Goal: Transaction & Acquisition: Purchase product/service

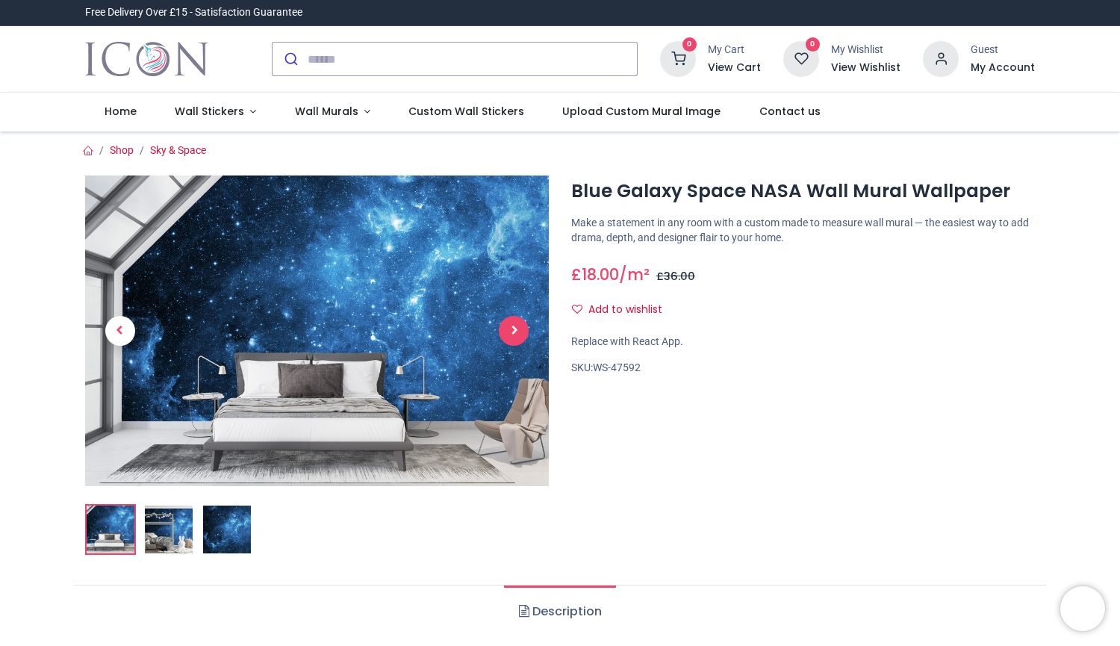
click at [512, 340] on span "Next" at bounding box center [514, 331] width 30 height 30
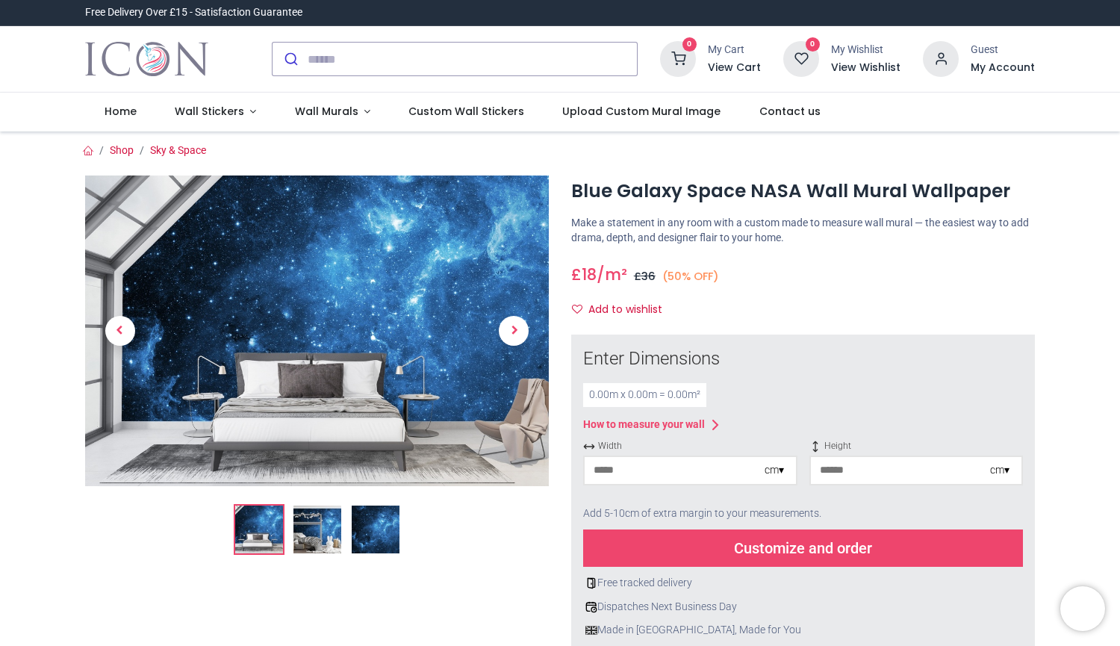
click at [512, 340] on span "Next" at bounding box center [514, 331] width 30 height 30
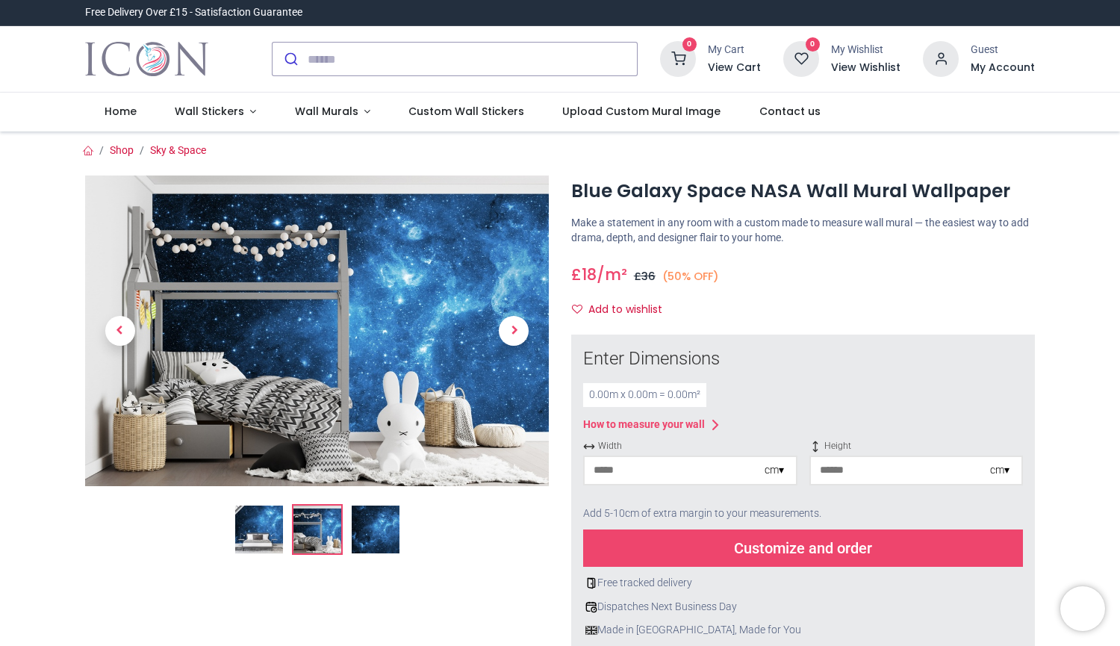
click at [512, 340] on span "Next" at bounding box center [514, 331] width 30 height 30
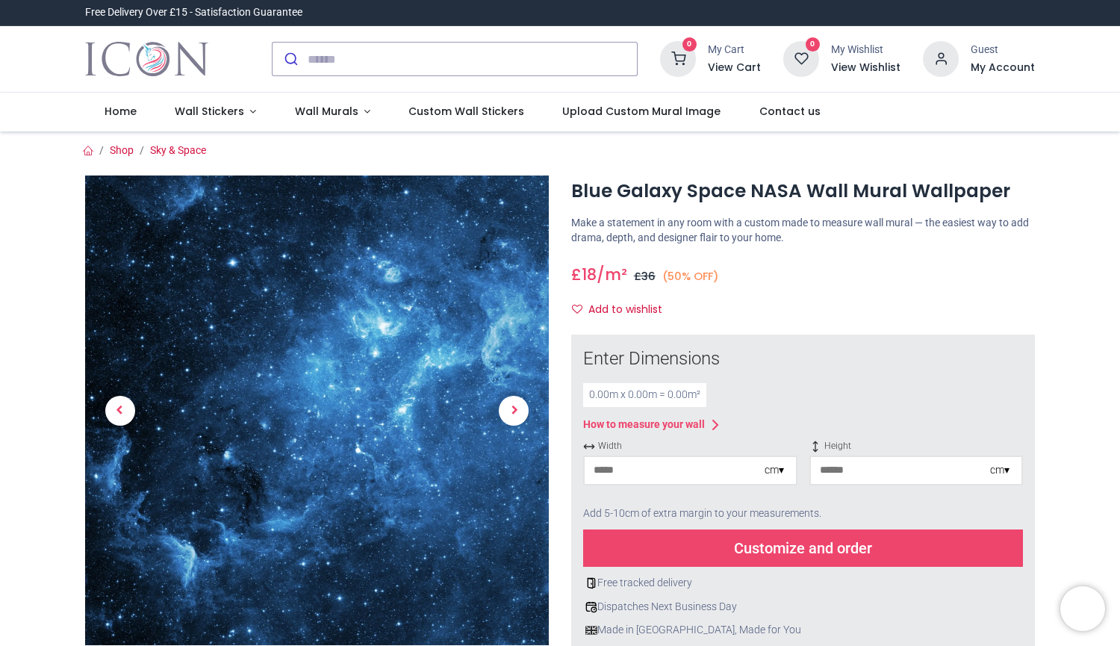
click at [615, 410] on div "Enter Dimensions 0.00 m x 0.00 m = 0.00 m² How to measure your wall Width cm ▾ …" at bounding box center [803, 492] width 440 height 291
click at [604, 390] on div "0.00 m x 0.00 m = 0.00 m²" at bounding box center [644, 395] width 123 height 24
click at [656, 481] on input "number" at bounding box center [675, 470] width 180 height 27
click at [774, 474] on div "cm ▾" at bounding box center [774, 470] width 19 height 15
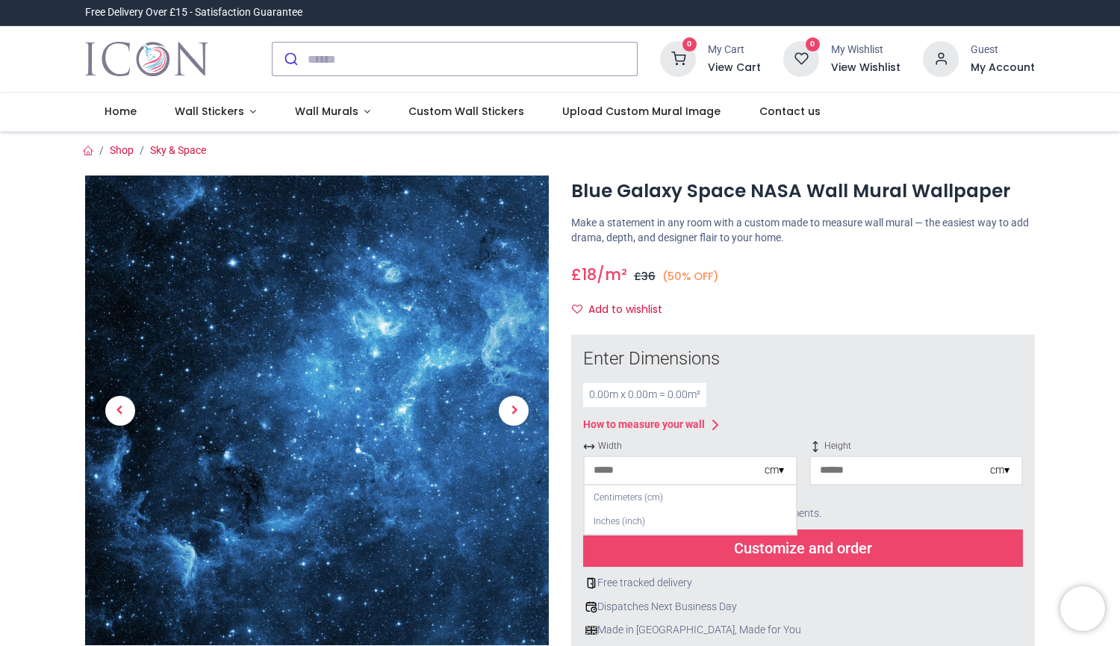
click at [724, 473] on input "number" at bounding box center [675, 470] width 180 height 27
type input "*"
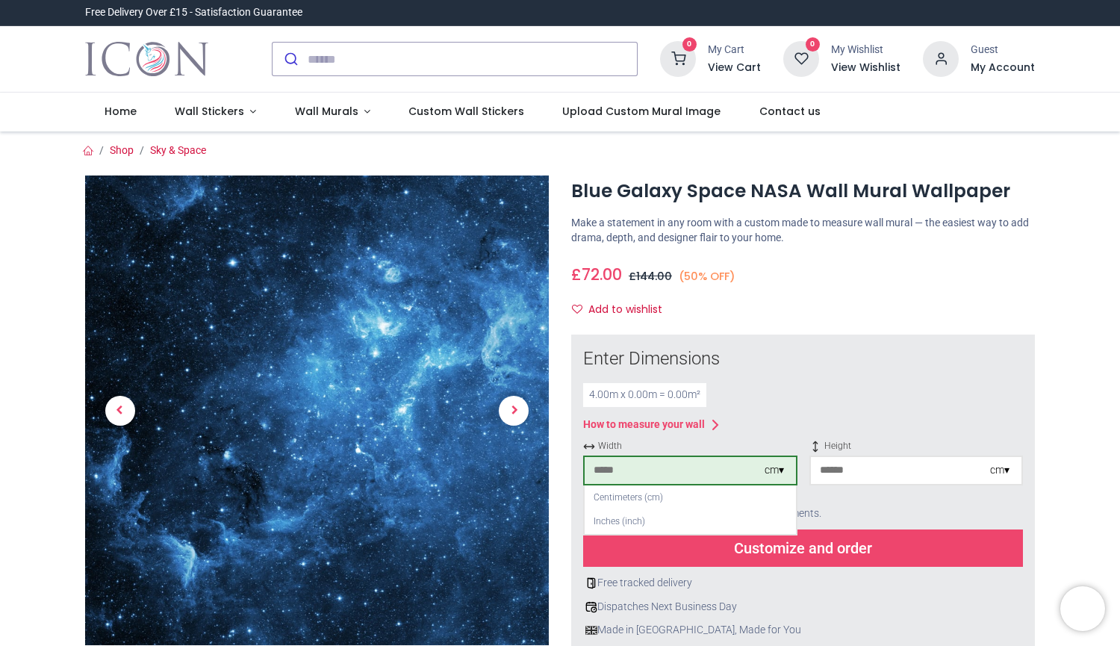
type input "***"
click at [819, 465] on input "number" at bounding box center [901, 470] width 180 height 27
type input "***"
click at [984, 282] on div "£ 72.00 18.0 /m² GBP £ 144.00 (50% OFF) £ 36.00 Not Available For Sale" at bounding box center [803, 272] width 464 height 28
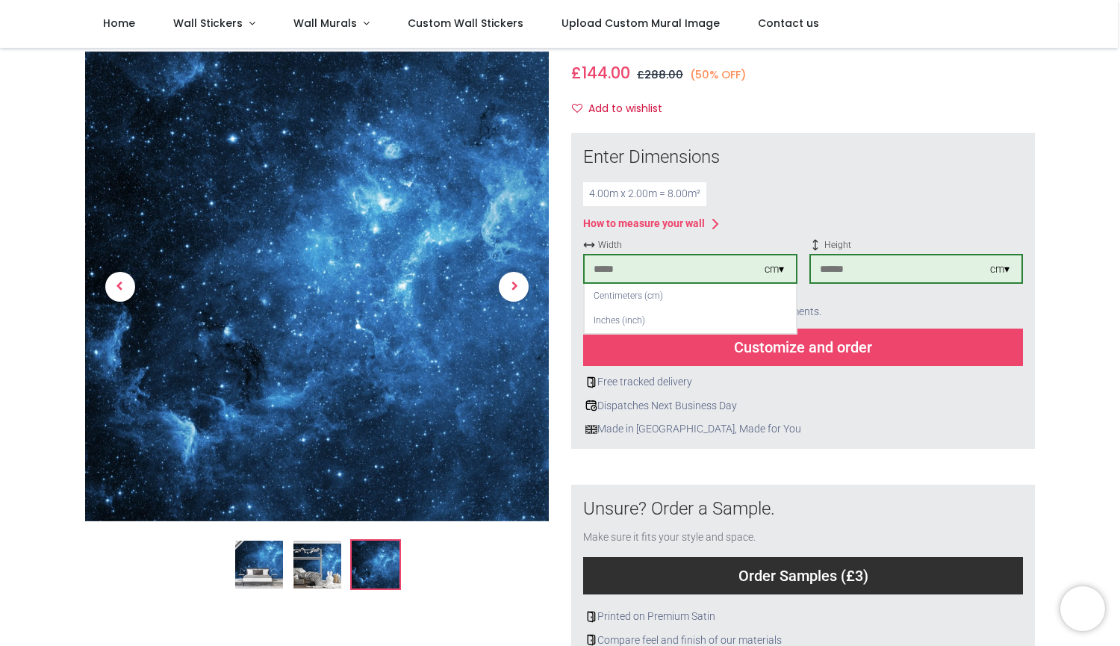
scroll to position [119, 0]
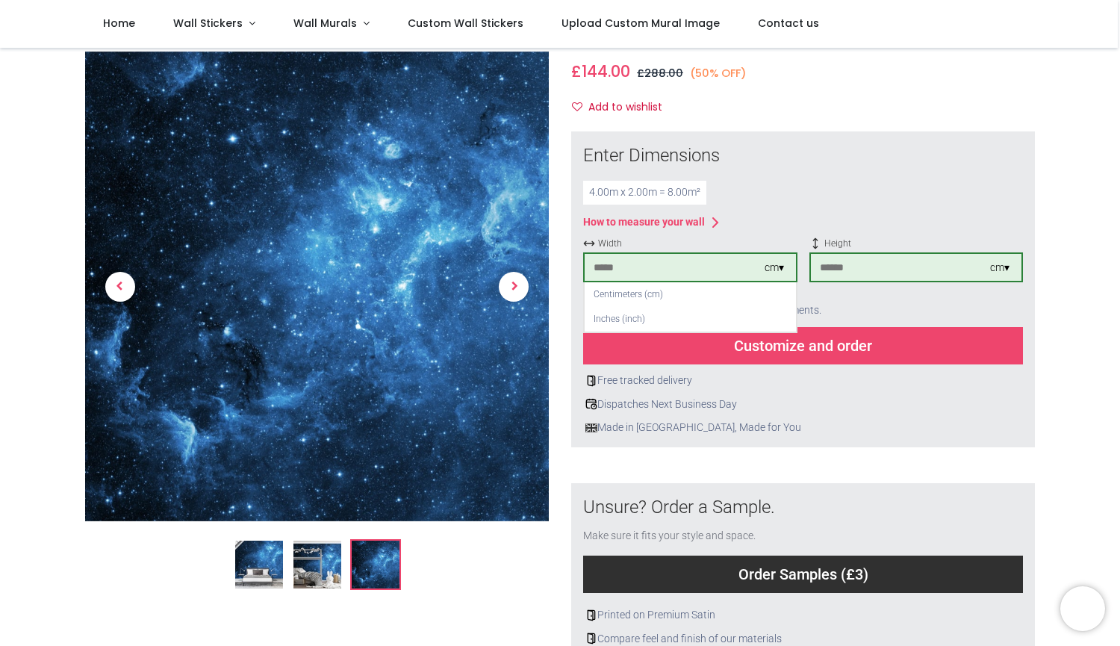
click at [298, 577] on img at bounding box center [318, 565] width 48 height 48
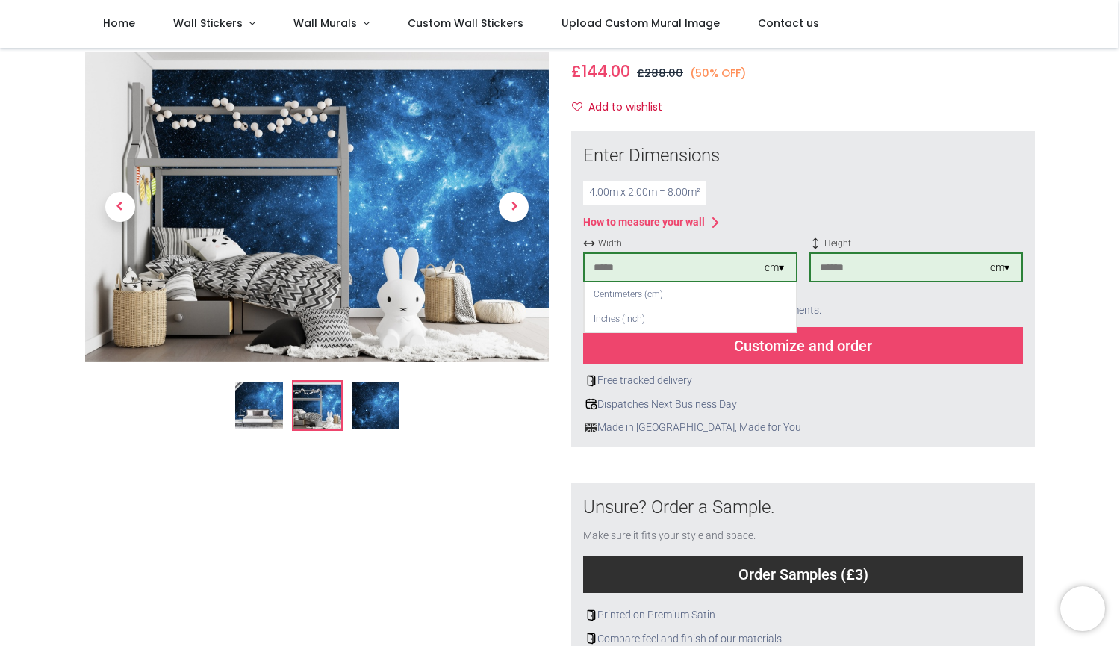
click at [255, 393] on img at bounding box center [259, 406] width 48 height 48
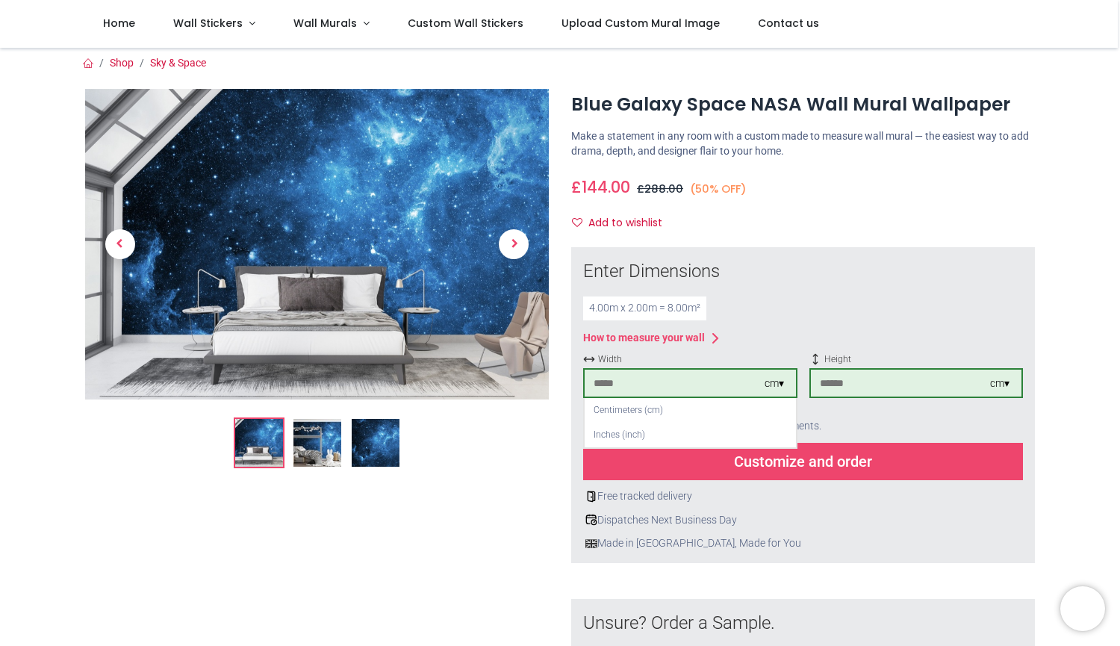
scroll to position [0, 0]
